Goal: Transaction & Acquisition: Purchase product/service

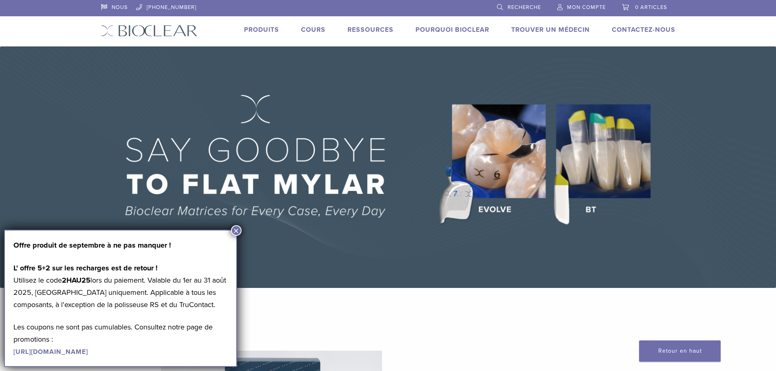
click at [237, 231] on font "×" at bounding box center [236, 230] width 6 height 11
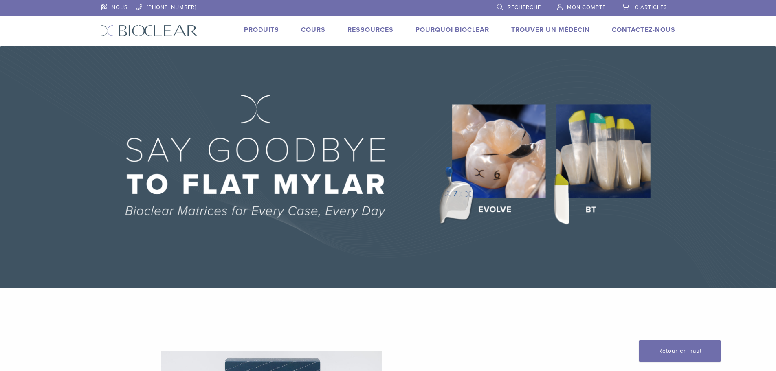
click at [310, 29] on font "Cours" at bounding box center [313, 30] width 24 height 8
click at [273, 29] on font "Produits" at bounding box center [261, 30] width 35 height 8
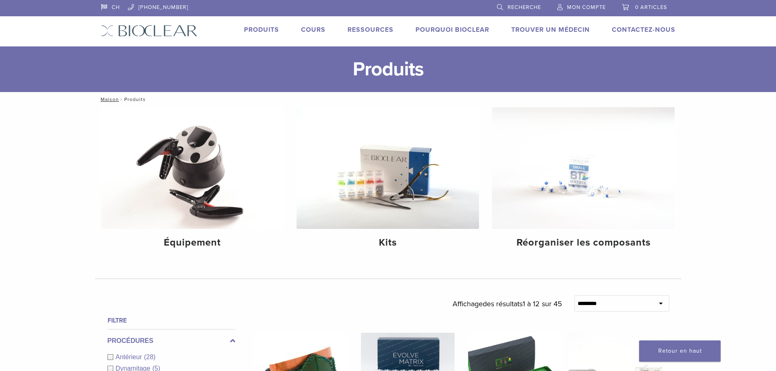
click at [260, 30] on font "Produits" at bounding box center [261, 30] width 35 height 8
click at [384, 168] on img at bounding box center [388, 168] width 183 height 122
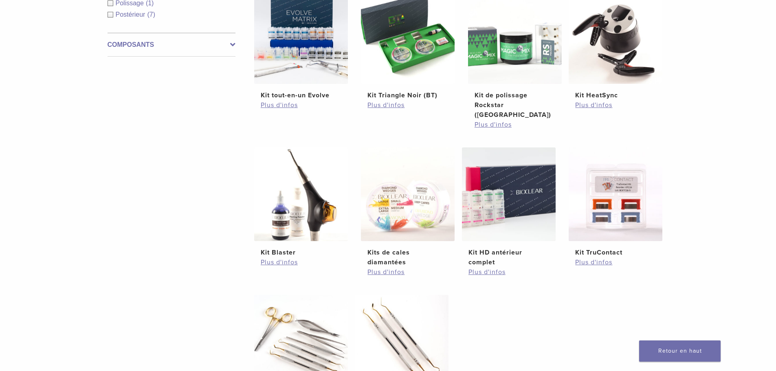
scroll to position [204, 0]
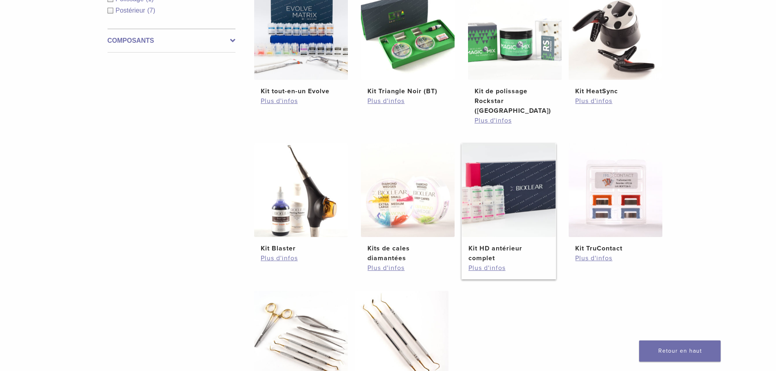
click at [492, 198] on img at bounding box center [509, 190] width 94 height 94
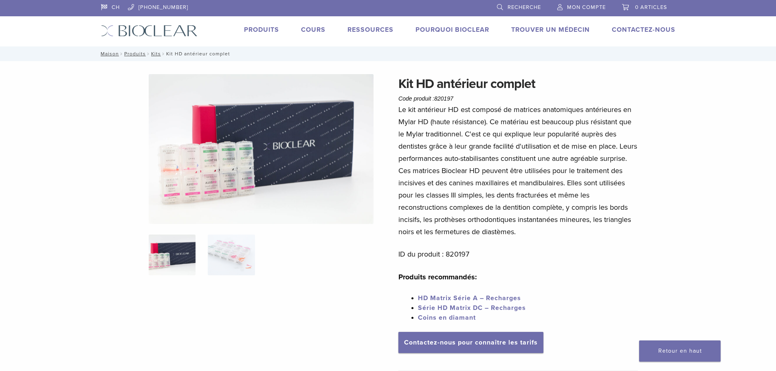
click at [256, 28] on font "Produits" at bounding box center [261, 30] width 35 height 8
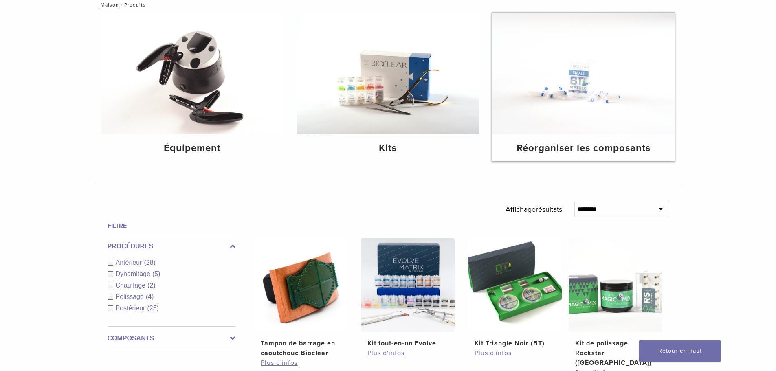
scroll to position [163, 0]
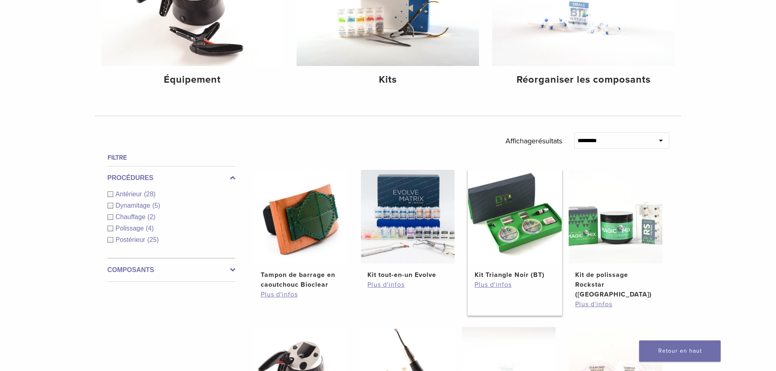
click at [524, 200] on img at bounding box center [515, 217] width 94 height 94
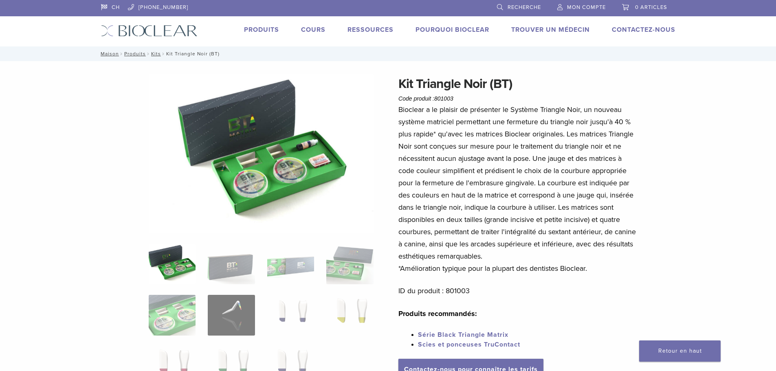
click at [263, 31] on font "Produits" at bounding box center [261, 30] width 35 height 8
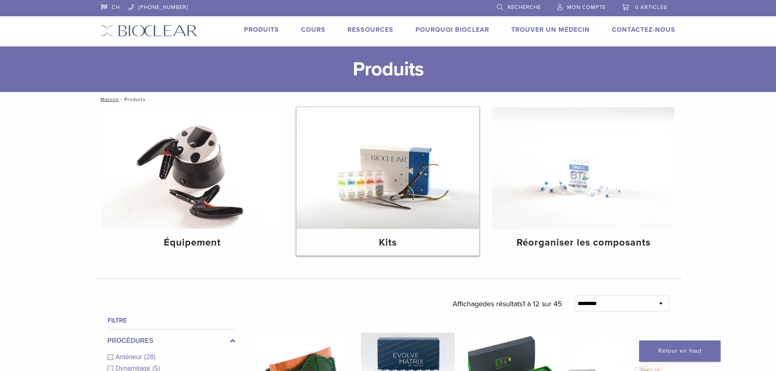
click at [403, 180] on img at bounding box center [388, 168] width 183 height 122
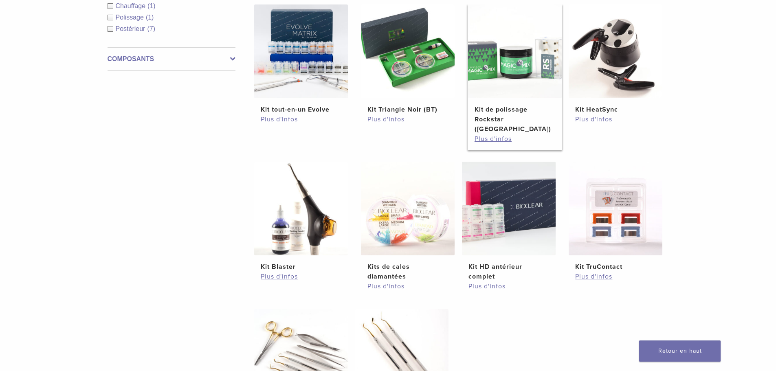
scroll to position [204, 0]
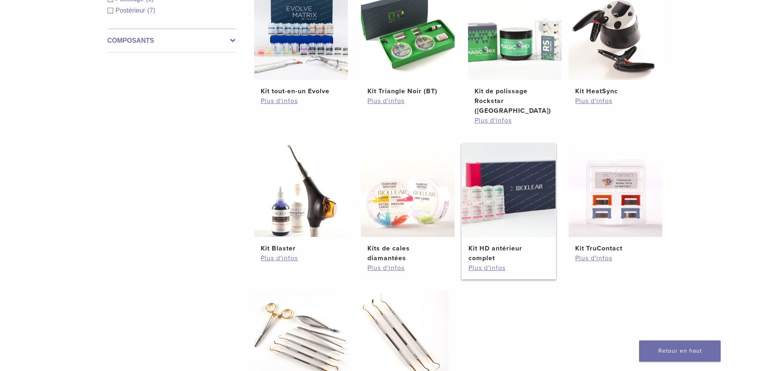
click at [525, 203] on img at bounding box center [509, 190] width 94 height 94
